Goal: Entertainment & Leisure: Consume media (video, audio)

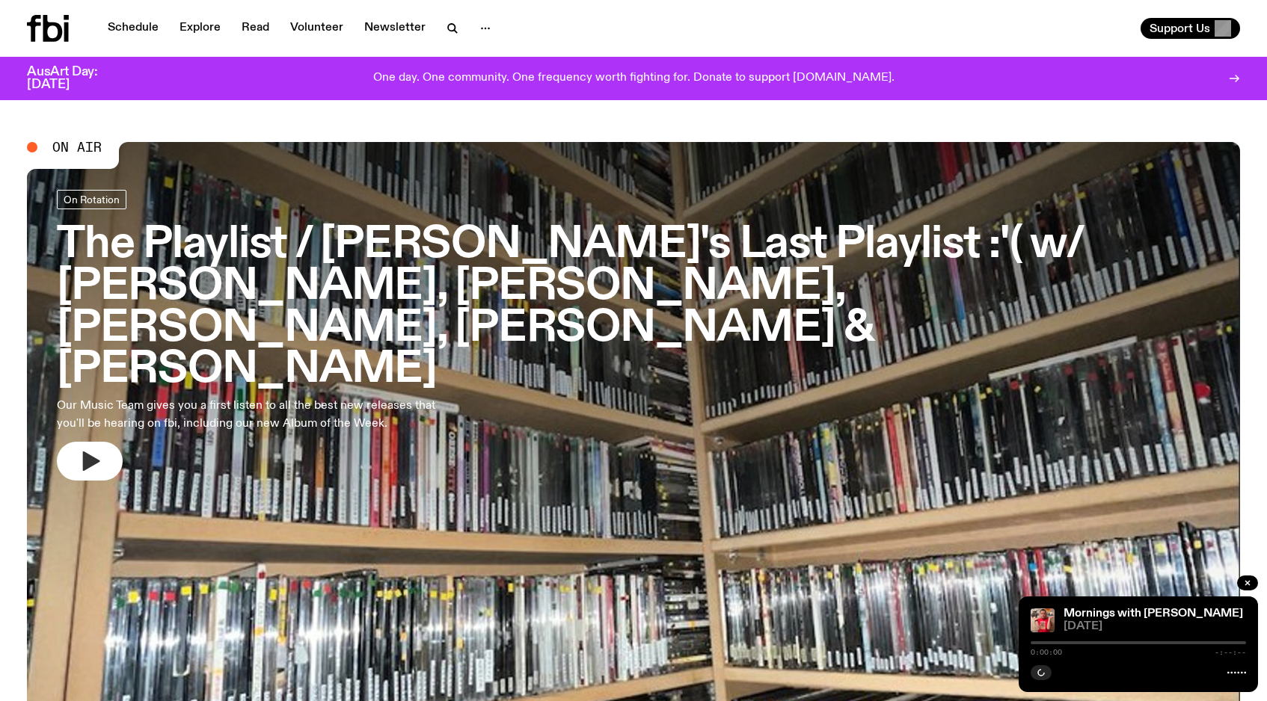
click at [109, 442] on button "button" at bounding box center [90, 461] width 66 height 39
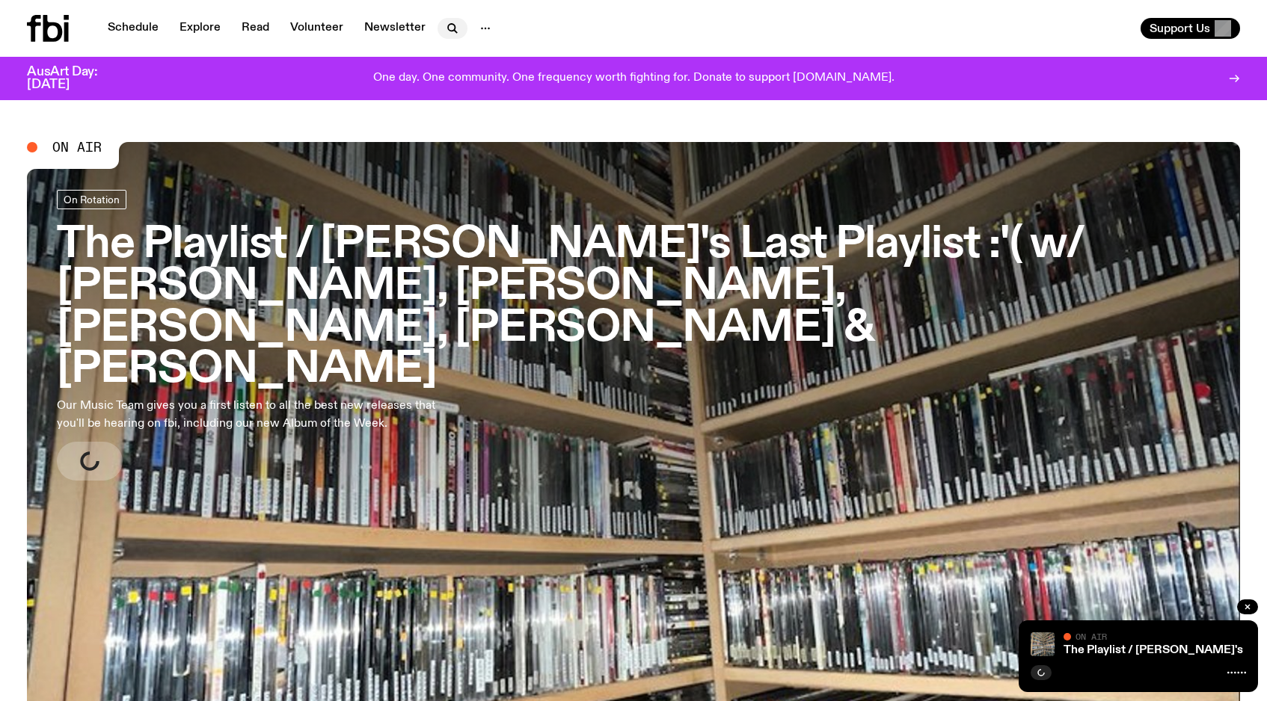
click at [439, 22] on button "button" at bounding box center [452, 28] width 30 height 21
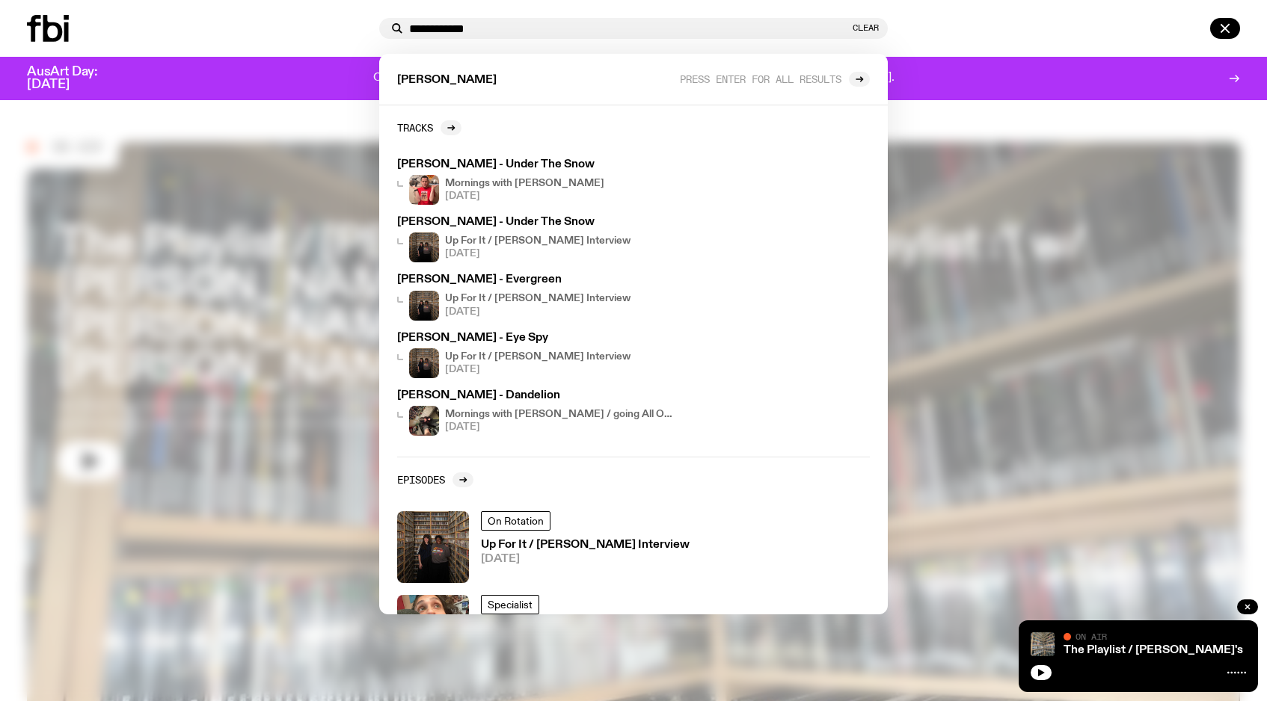
type input "**********"
click at [935, 53] on div "**********" at bounding box center [633, 28] width 1267 height 57
click at [900, 22] on div at bounding box center [1067, 28] width 346 height 21
click at [866, 24] on button "Clear" at bounding box center [865, 28] width 26 height 8
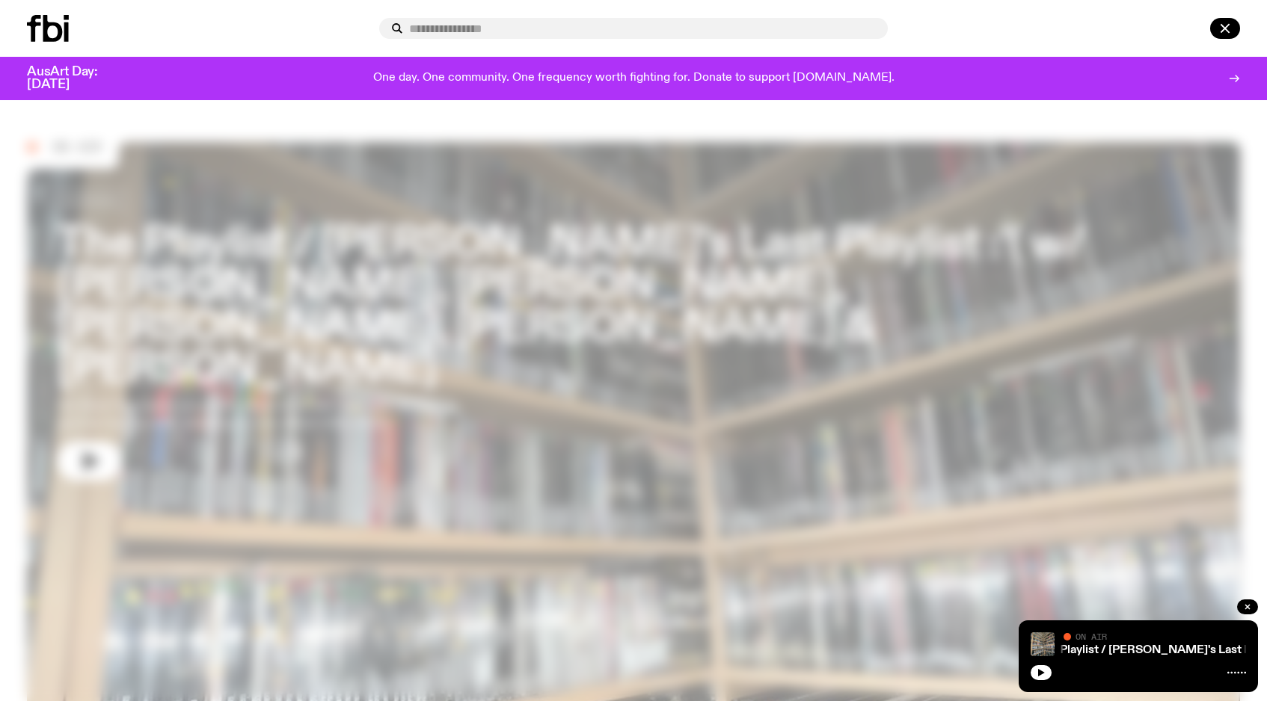
click at [905, 29] on div at bounding box center [1067, 28] width 346 height 21
click at [793, 298] on div at bounding box center [633, 350] width 1267 height 701
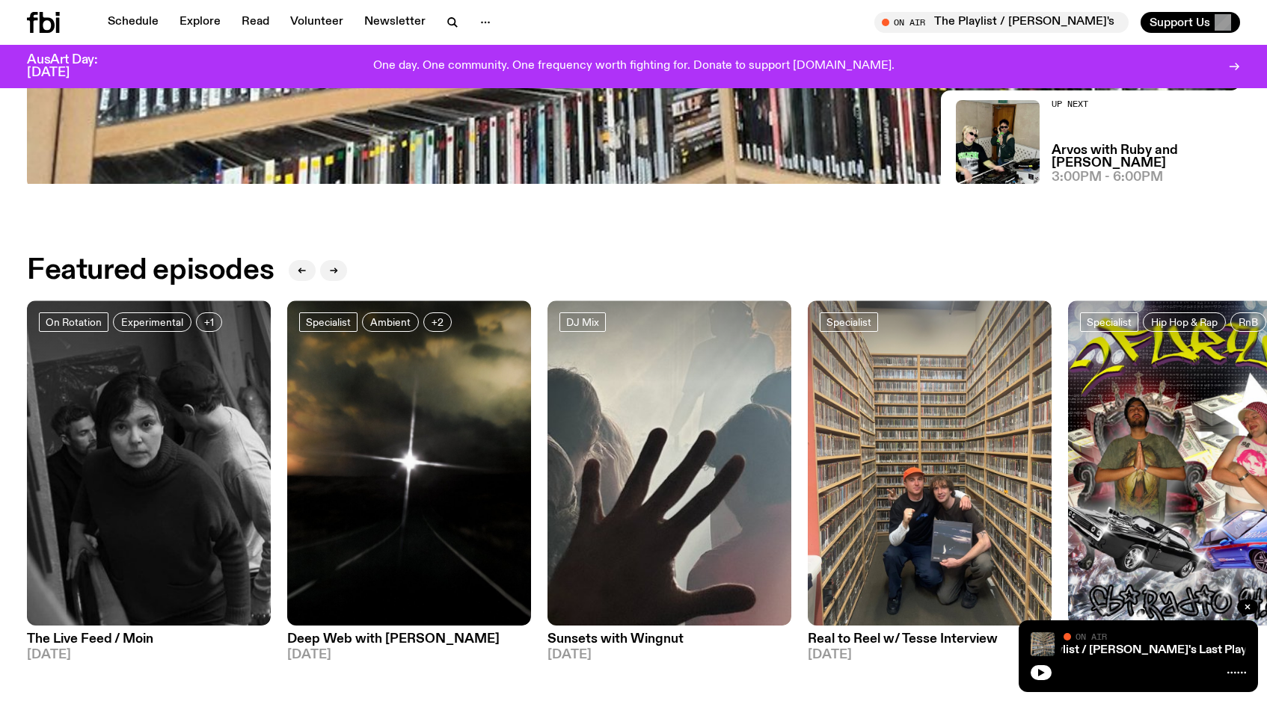
scroll to position [636, 0]
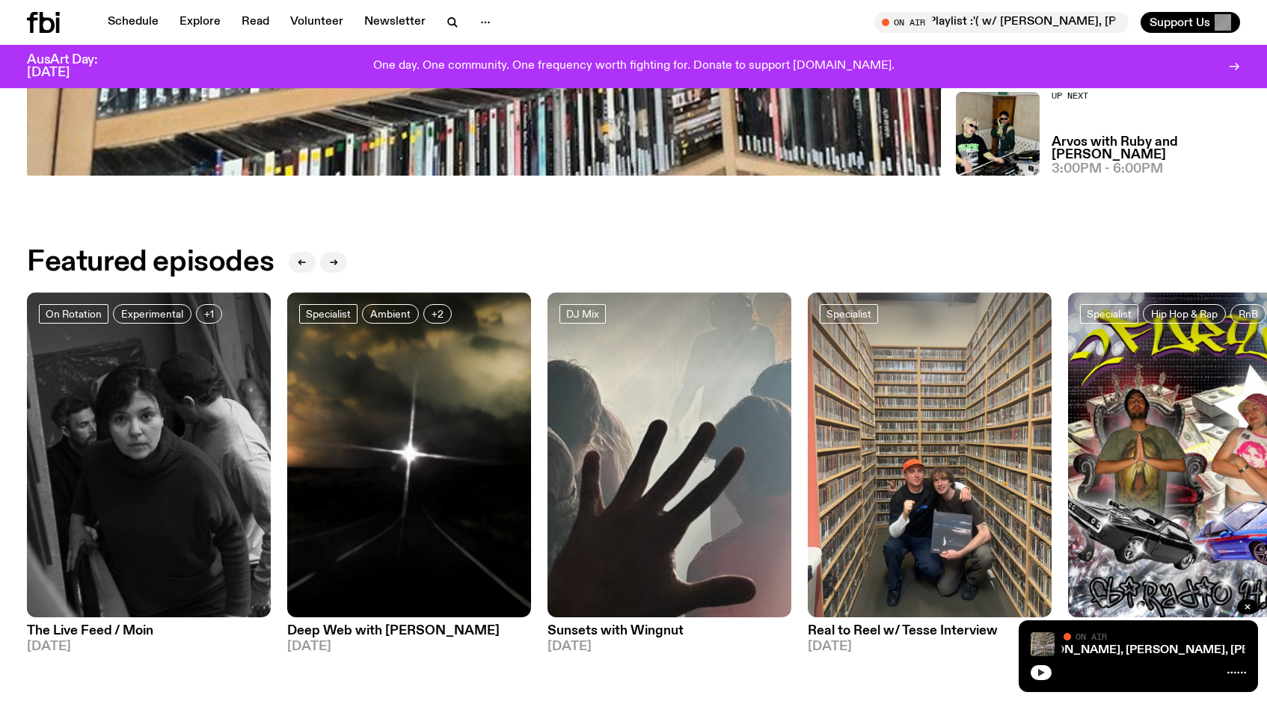
click at [1046, 669] on button "button" at bounding box center [1040, 672] width 21 height 15
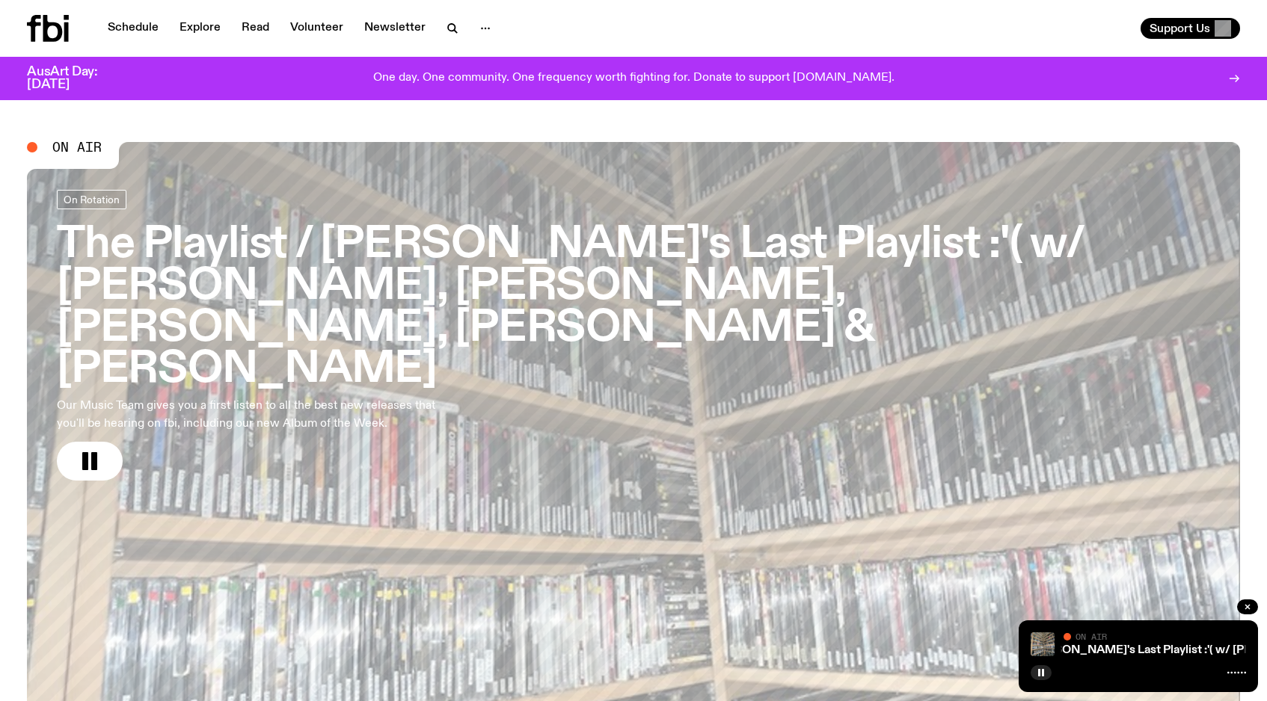
scroll to position [0, 0]
